Goal: Navigation & Orientation: Go to known website

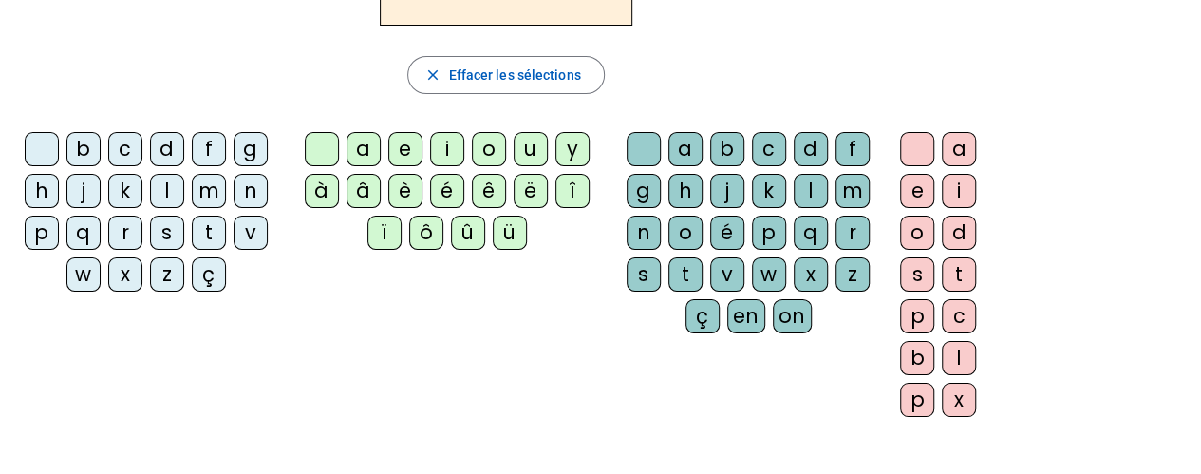
scroll to position [266, 0]
